Goal: Information Seeking & Learning: Learn about a topic

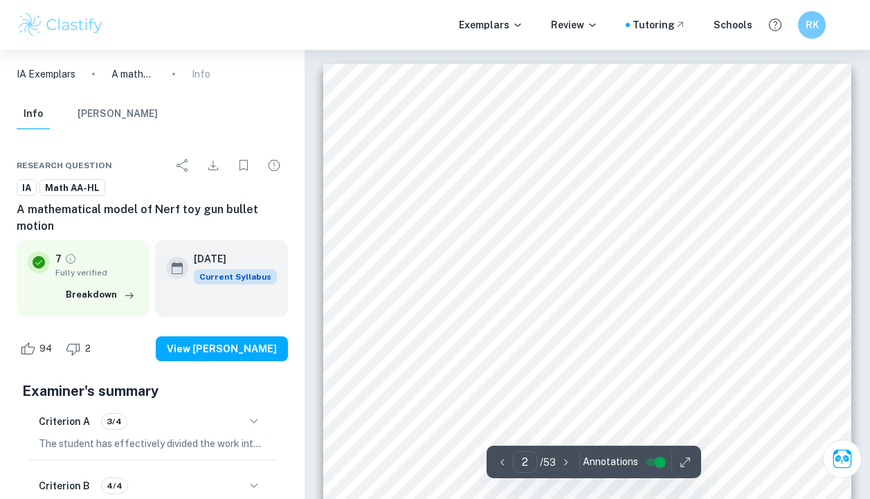
scroll to position [174, 0]
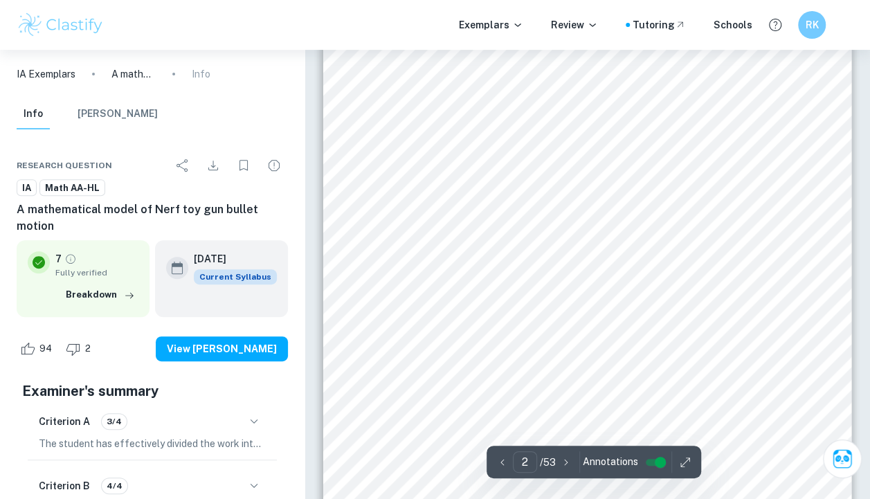
type input "1"
